Goal: Information Seeking & Learning: Check status

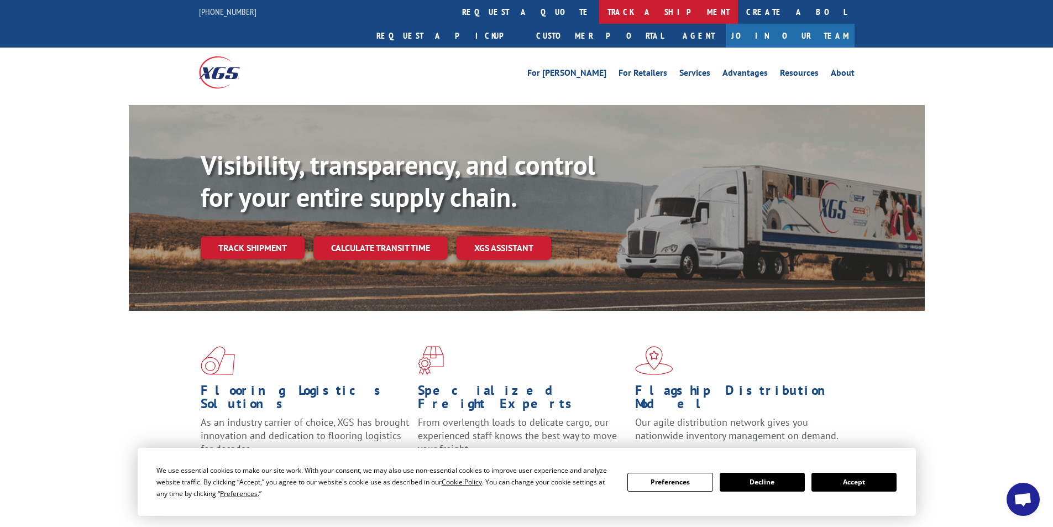
click at [599, 11] on link "track a shipment" at bounding box center [668, 12] width 139 height 24
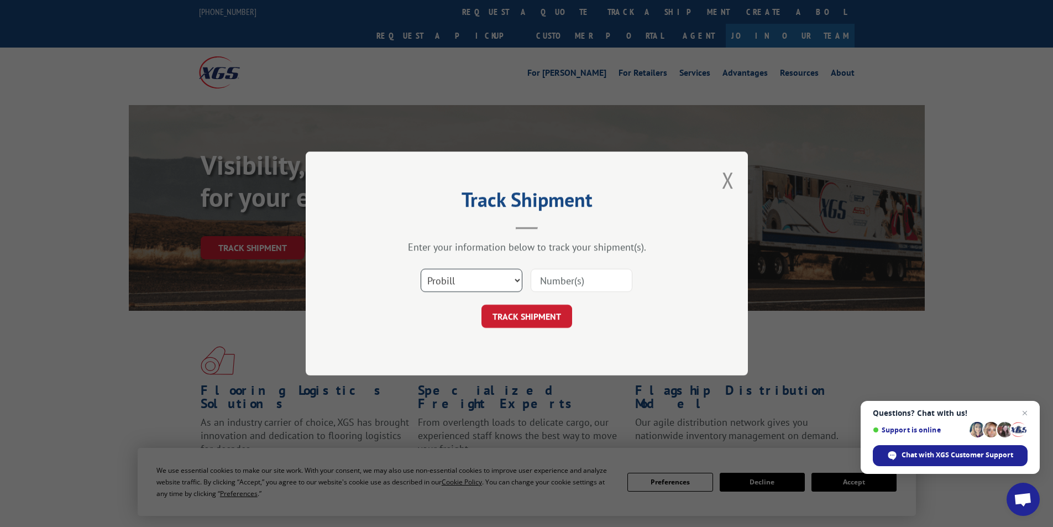
click at [515, 282] on select "Select category... Probill BOL PO" at bounding box center [471, 280] width 102 height 23
select select "bol"
click at [420, 269] on select "Select category... Probill BOL PO" at bounding box center [471, 280] width 102 height 23
click at [603, 279] on input at bounding box center [581, 280] width 102 height 23
type input "436634"
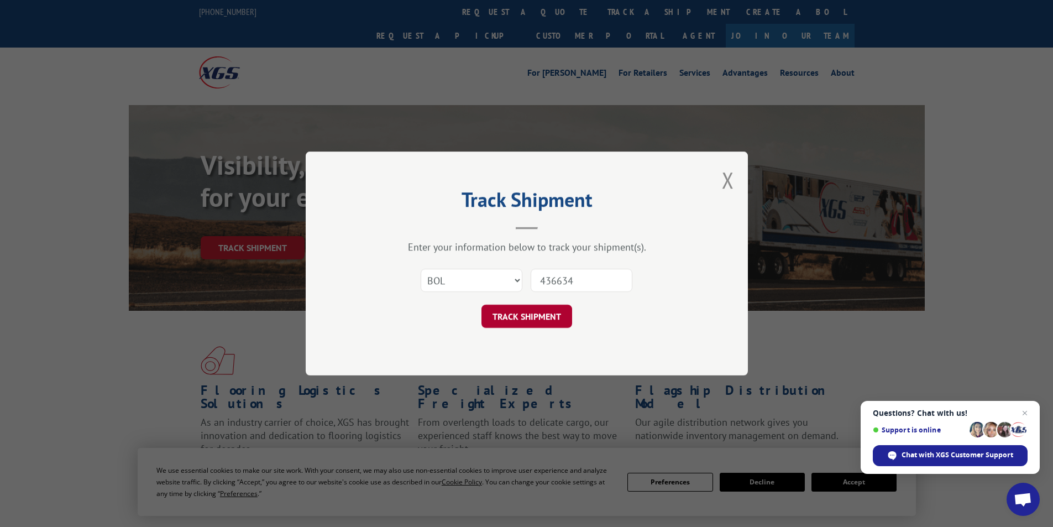
click at [544, 315] on button "TRACK SHIPMENT" at bounding box center [526, 315] width 91 height 23
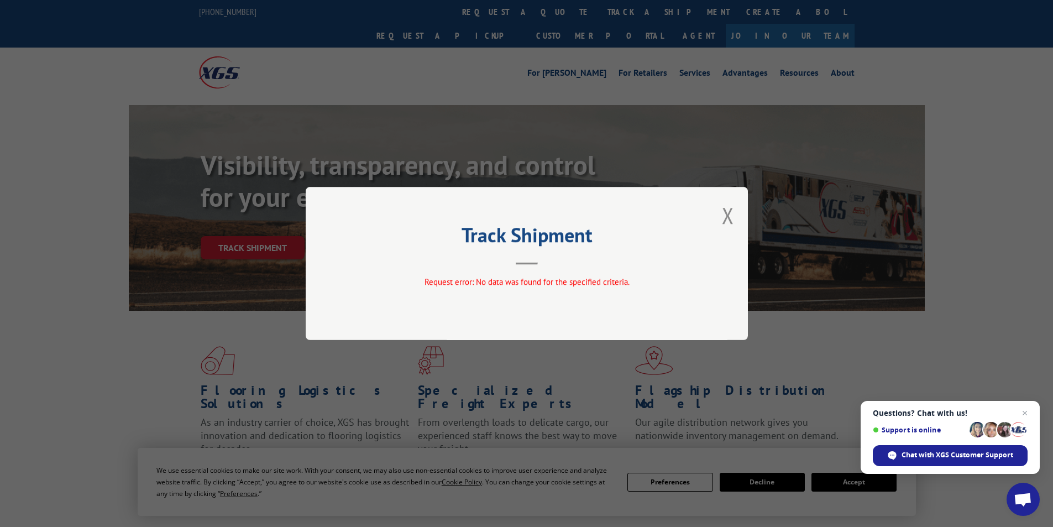
click at [543, 259] on header "Track Shipment" at bounding box center [527, 246] width 332 height 38
click at [730, 213] on button "Close modal" at bounding box center [728, 215] width 12 height 29
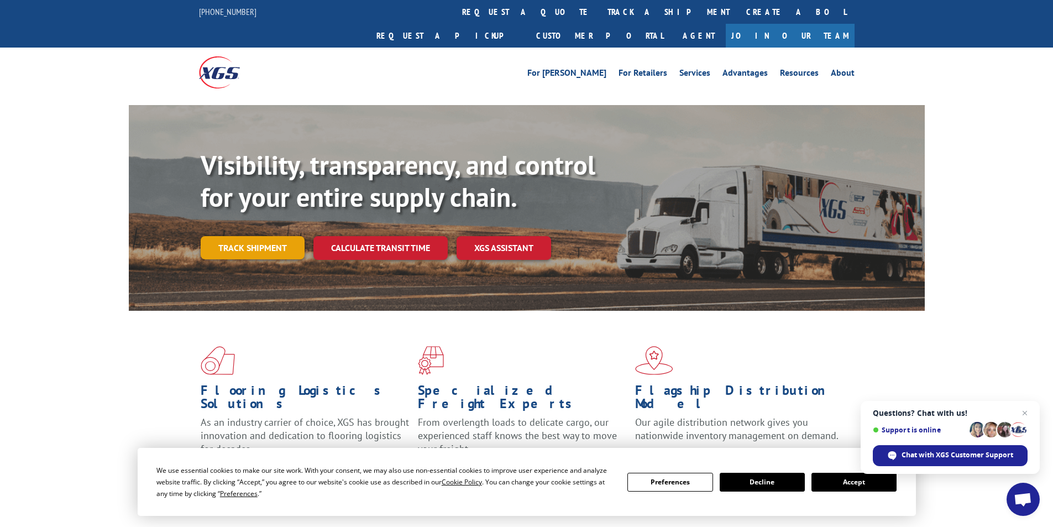
click at [271, 236] on link "Track shipment" at bounding box center [253, 247] width 104 height 23
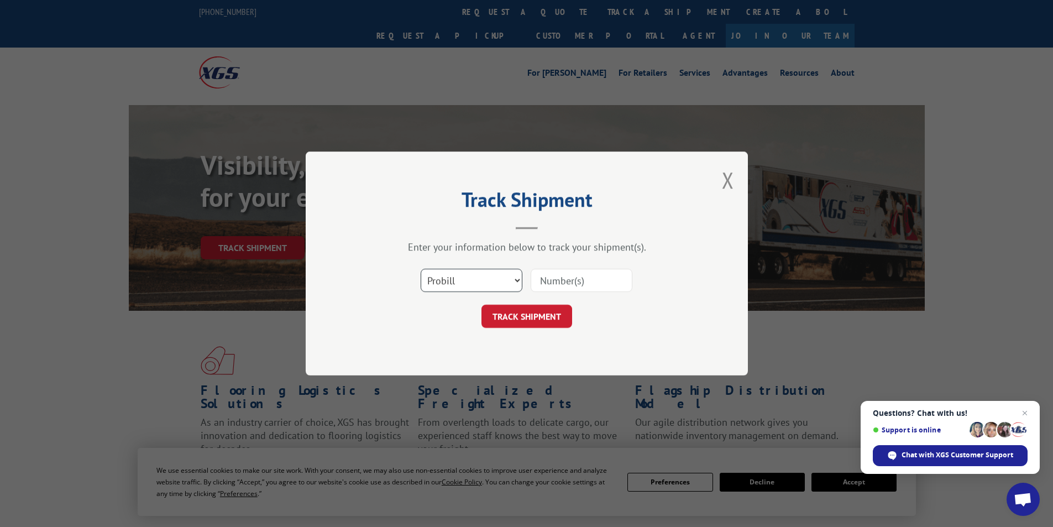
click at [514, 282] on select "Select category... Probill BOL PO" at bounding box center [471, 280] width 102 height 23
select select "po"
click at [420, 269] on select "Select category... Probill BOL PO" at bounding box center [471, 280] width 102 height 23
click at [570, 283] on input at bounding box center [581, 280] width 102 height 23
type input "436634"
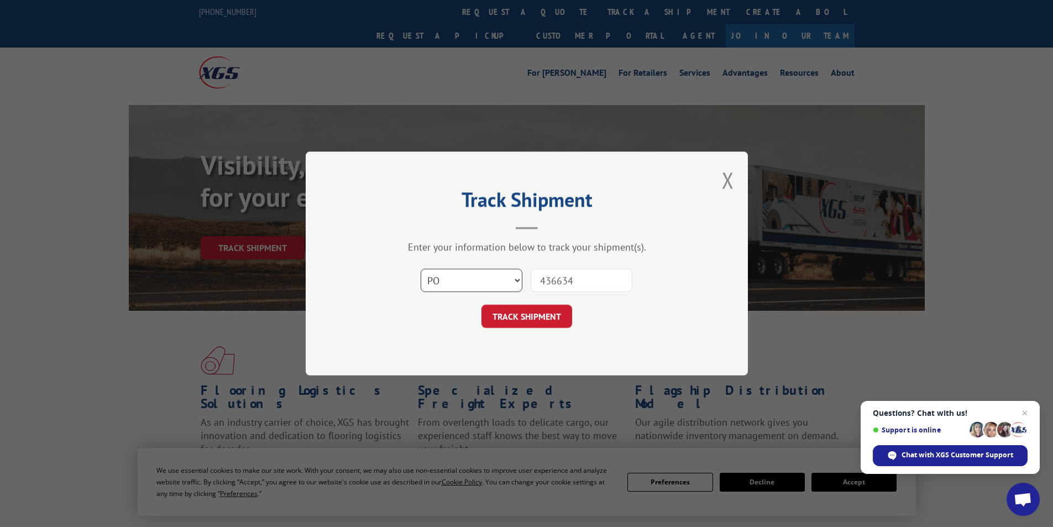
drag, startPoint x: 457, startPoint y: 276, endPoint x: 522, endPoint y: 286, distance: 65.9
click at [460, 276] on select "Select category... Probill BOL PO" at bounding box center [471, 280] width 102 height 23
click at [420, 269] on select "Select category... Probill BOL PO" at bounding box center [471, 280] width 102 height 23
drag, startPoint x: 471, startPoint y: 282, endPoint x: 397, endPoint y: 347, distance: 98.2
click at [433, 346] on div "Track Shipment Enter your information below to track your shipment(s). Select c…" at bounding box center [527, 263] width 442 height 224
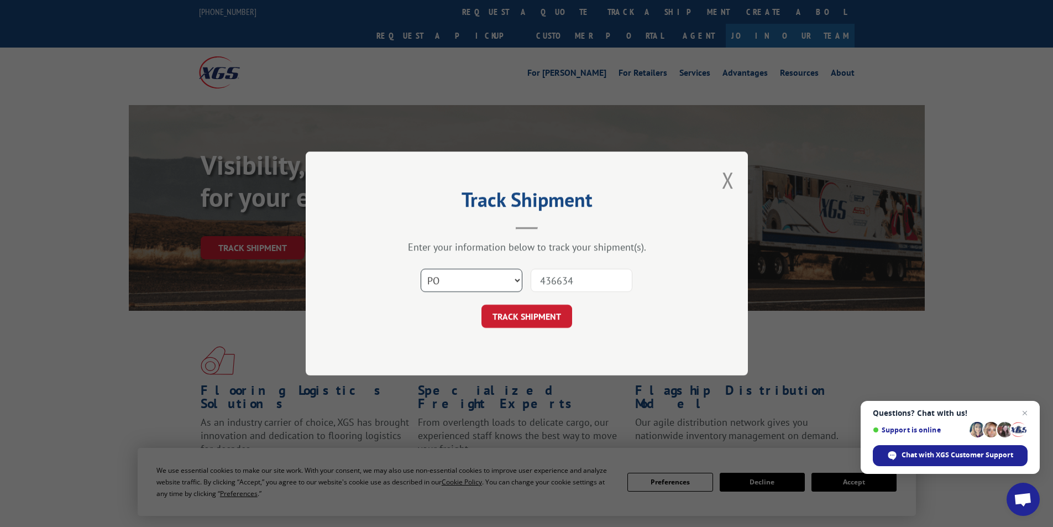
click at [519, 284] on select "Select category... Probill BOL PO" at bounding box center [471, 280] width 102 height 23
click at [420, 269] on select "Select category... Probill BOL PO" at bounding box center [471, 280] width 102 height 23
click at [515, 283] on select "Select category... Probill BOL PO" at bounding box center [471, 280] width 102 height 23
select select "bol"
click at [420, 269] on select "Select category... Probill BOL PO" at bounding box center [471, 280] width 102 height 23
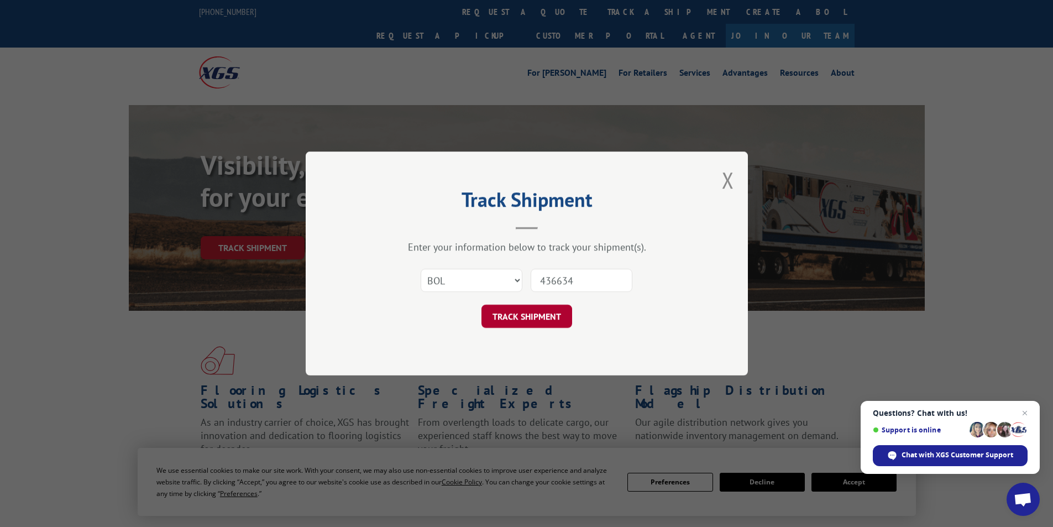
click at [556, 315] on button "TRACK SHIPMENT" at bounding box center [526, 315] width 91 height 23
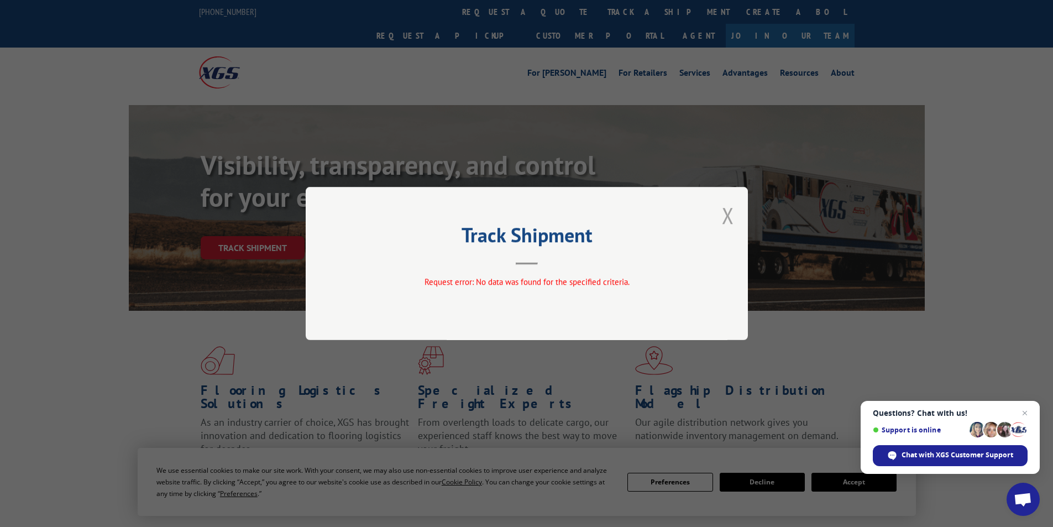
click at [727, 213] on button "Close modal" at bounding box center [728, 215] width 12 height 29
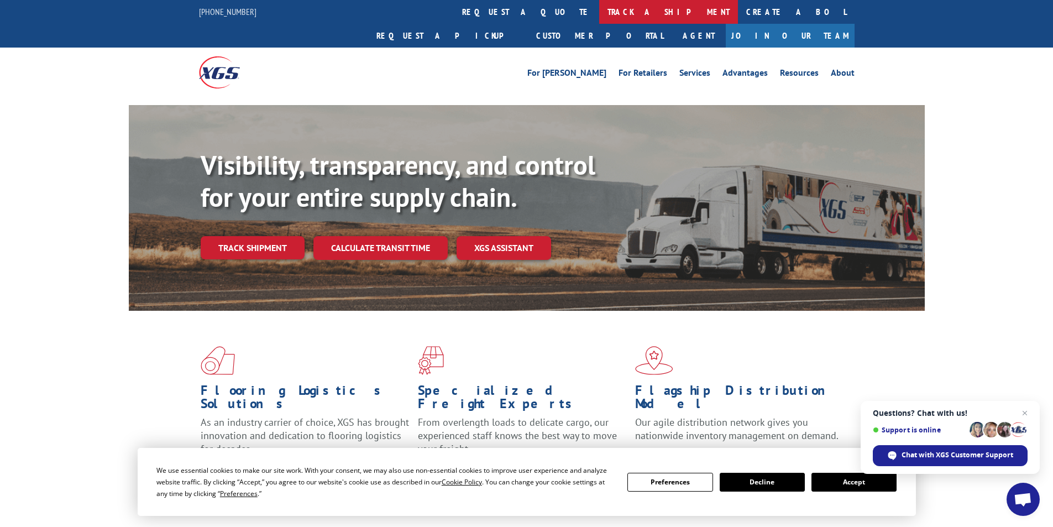
click at [599, 9] on link "track a shipment" at bounding box center [668, 12] width 139 height 24
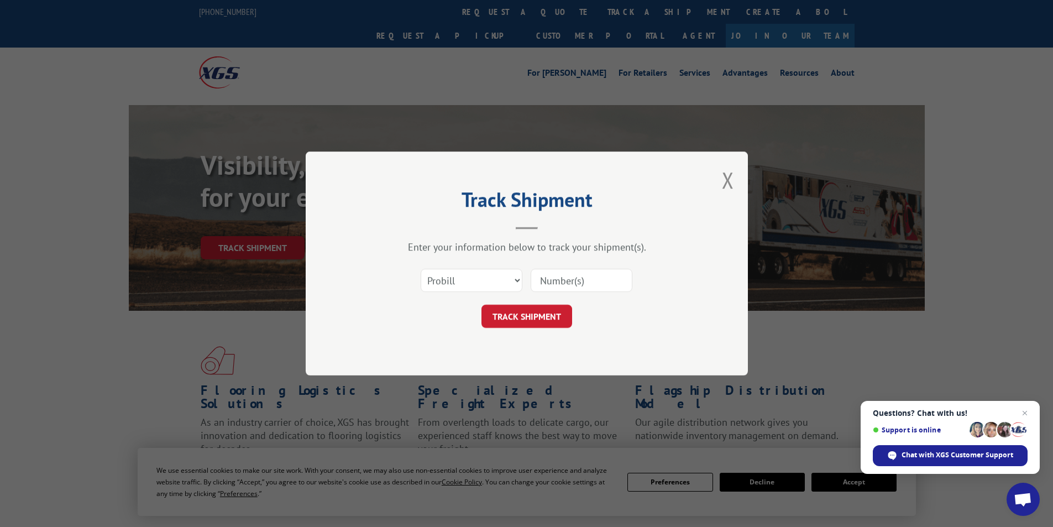
click at [591, 282] on input at bounding box center [581, 280] width 102 height 23
type input "436634"
click at [543, 314] on button "TRACK SHIPMENT" at bounding box center [526, 315] width 91 height 23
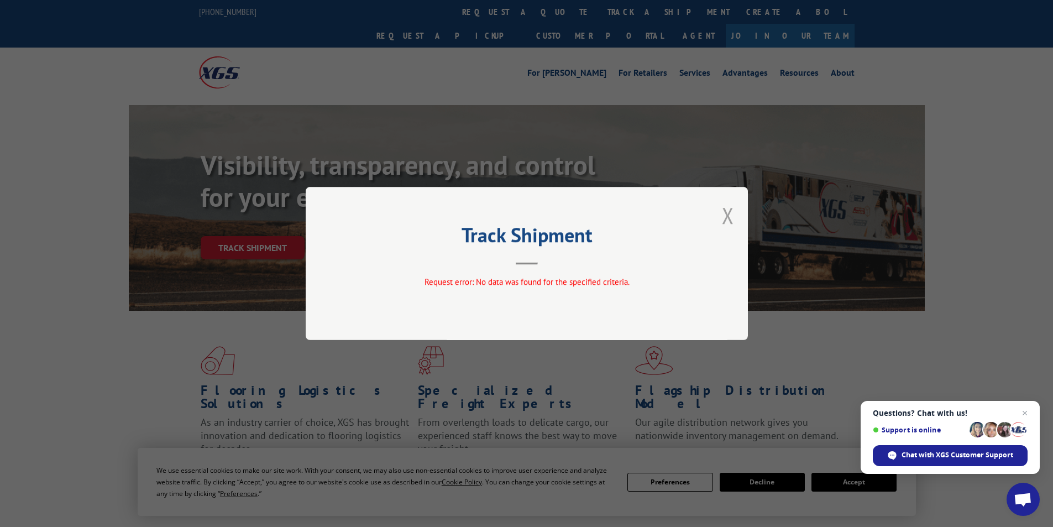
click at [726, 208] on button "Close modal" at bounding box center [728, 215] width 12 height 29
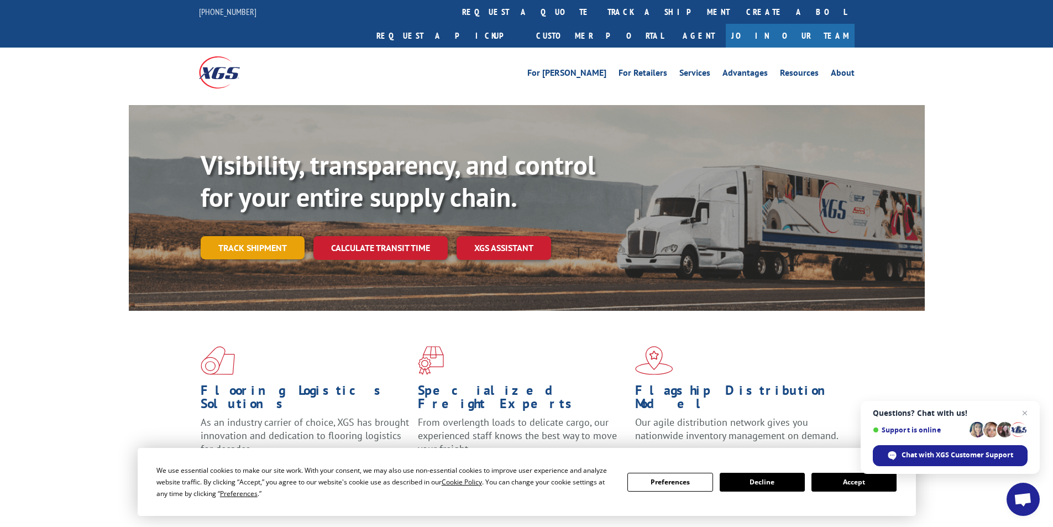
click at [262, 236] on link "Track shipment" at bounding box center [253, 247] width 104 height 23
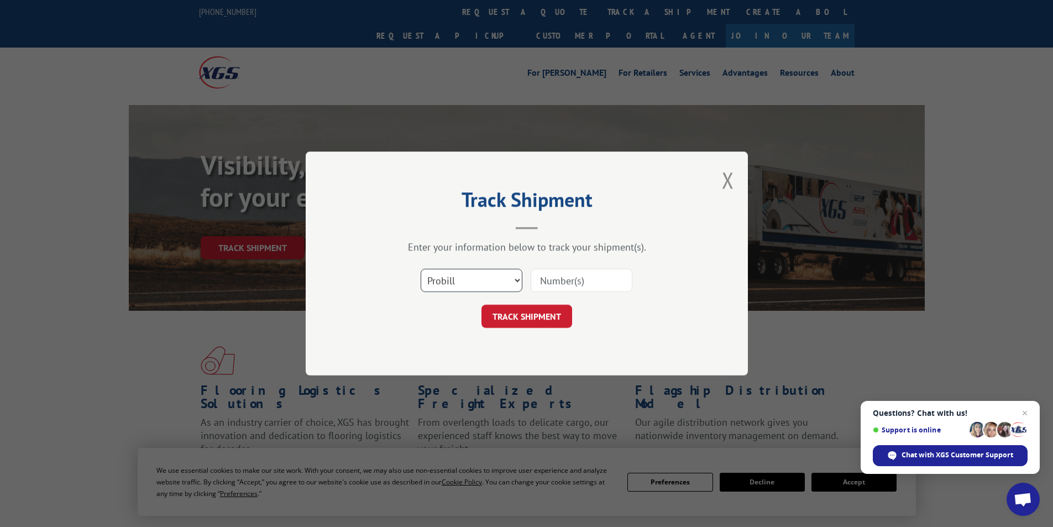
click at [487, 280] on select "Select category... Probill BOL PO" at bounding box center [471, 280] width 102 height 23
